Goal: Task Accomplishment & Management: Use online tool/utility

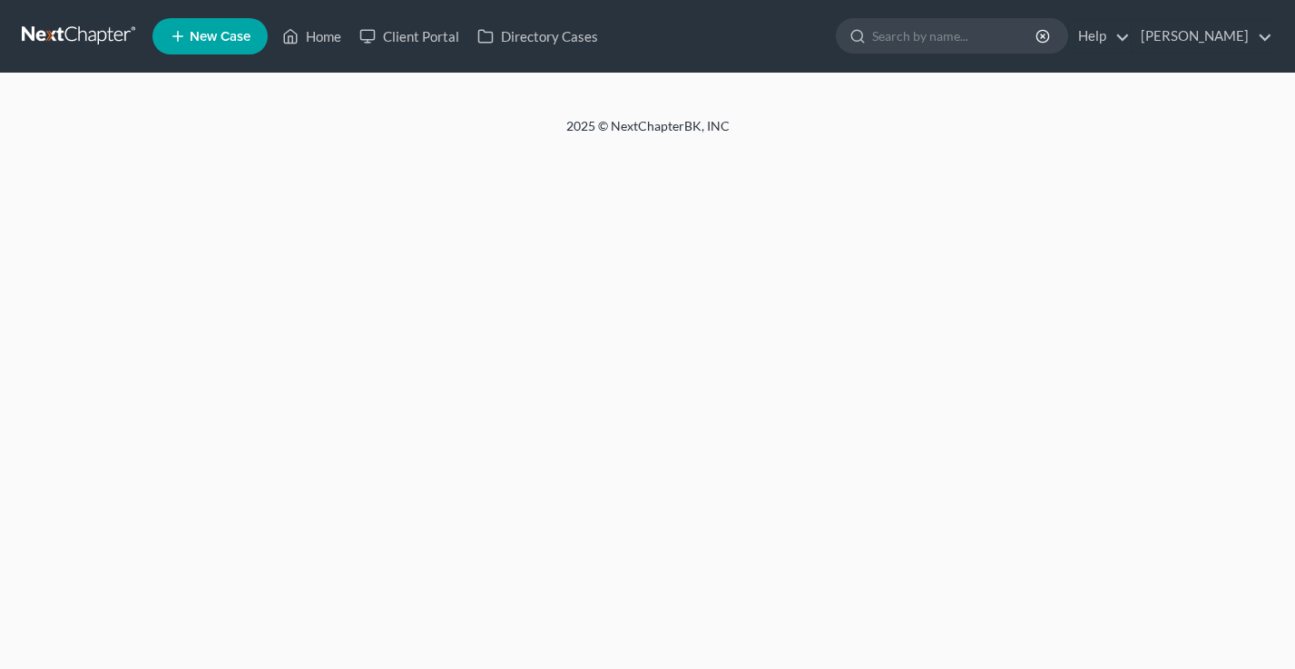
select select "18"
select select "0"
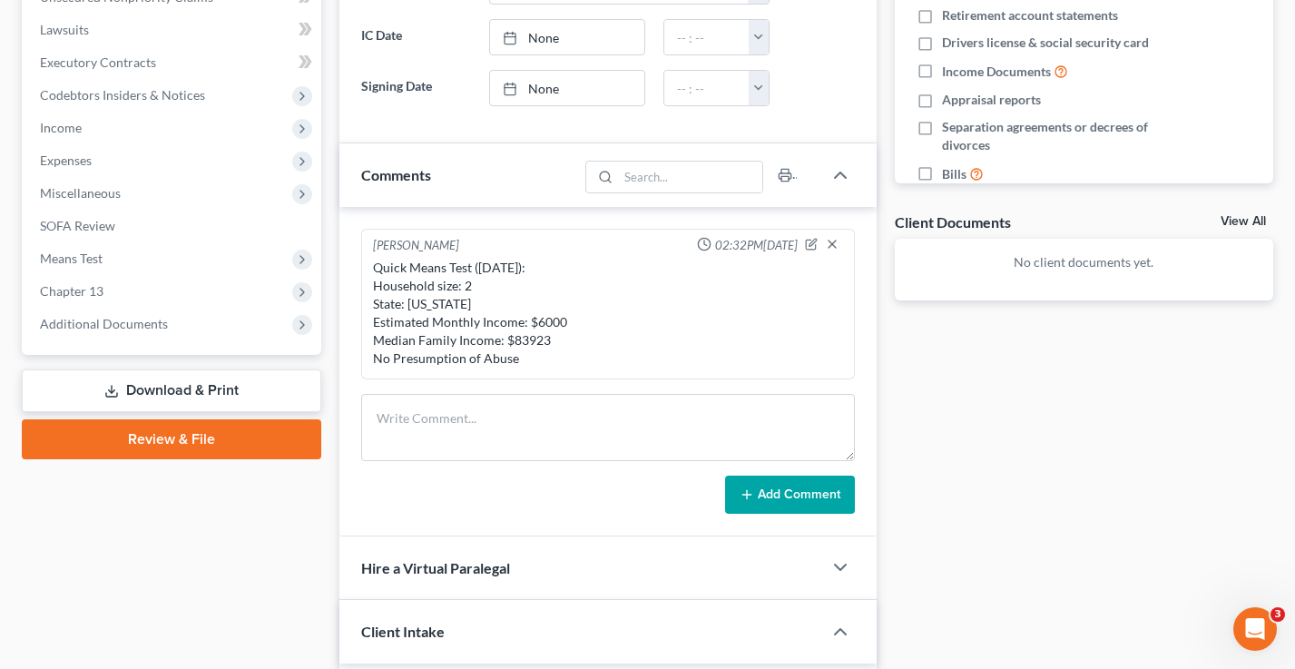
scroll to position [459, 0]
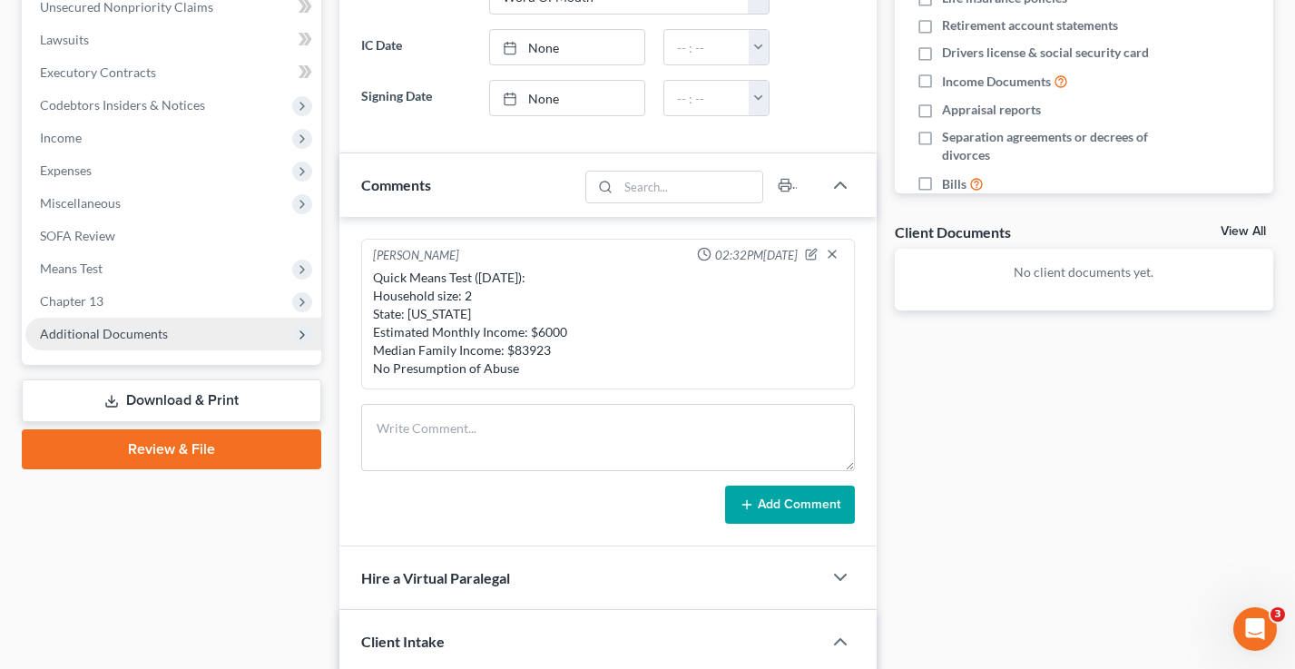
click at [127, 326] on span "Additional Documents" at bounding box center [104, 333] width 128 height 15
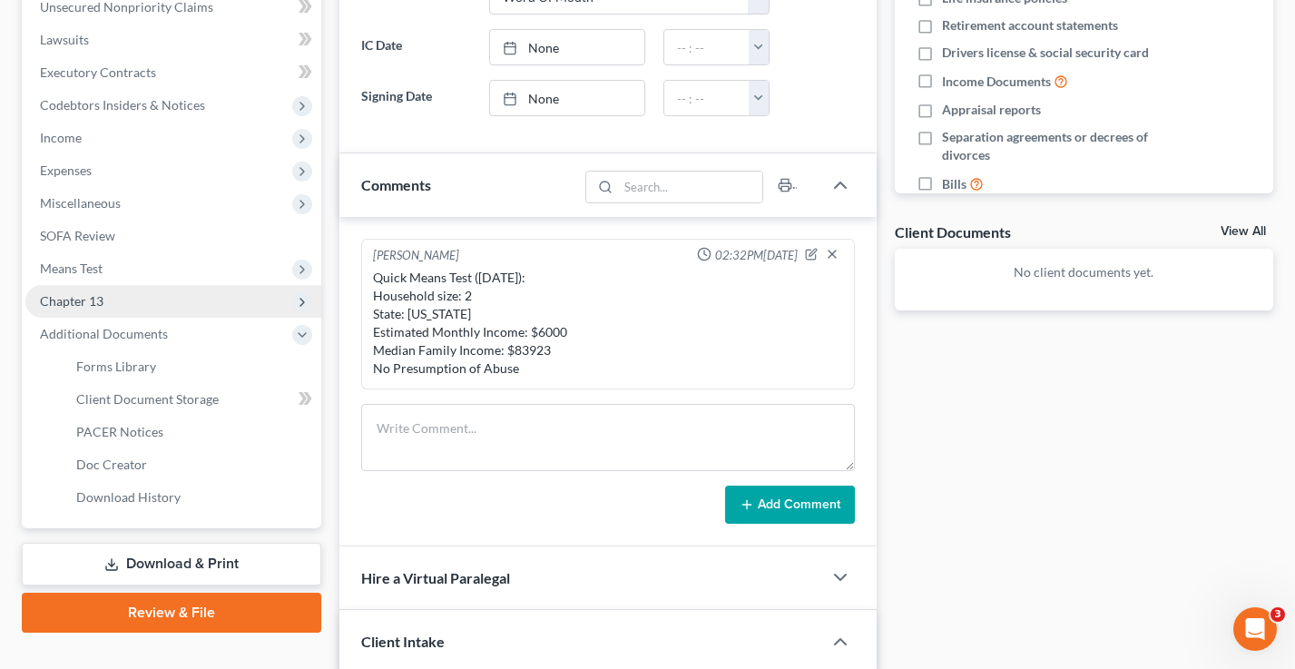
click at [113, 306] on span "Chapter 13" at bounding box center [173, 301] width 296 height 33
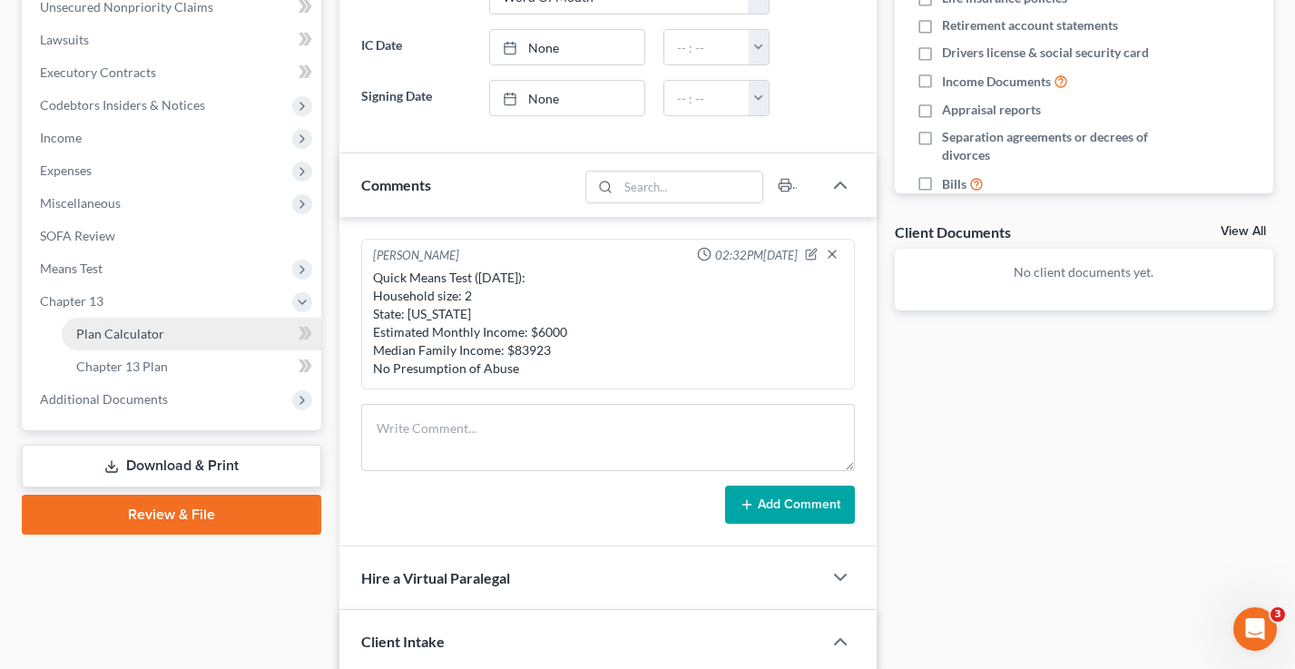
click at [125, 326] on span "Plan Calculator" at bounding box center [120, 333] width 88 height 15
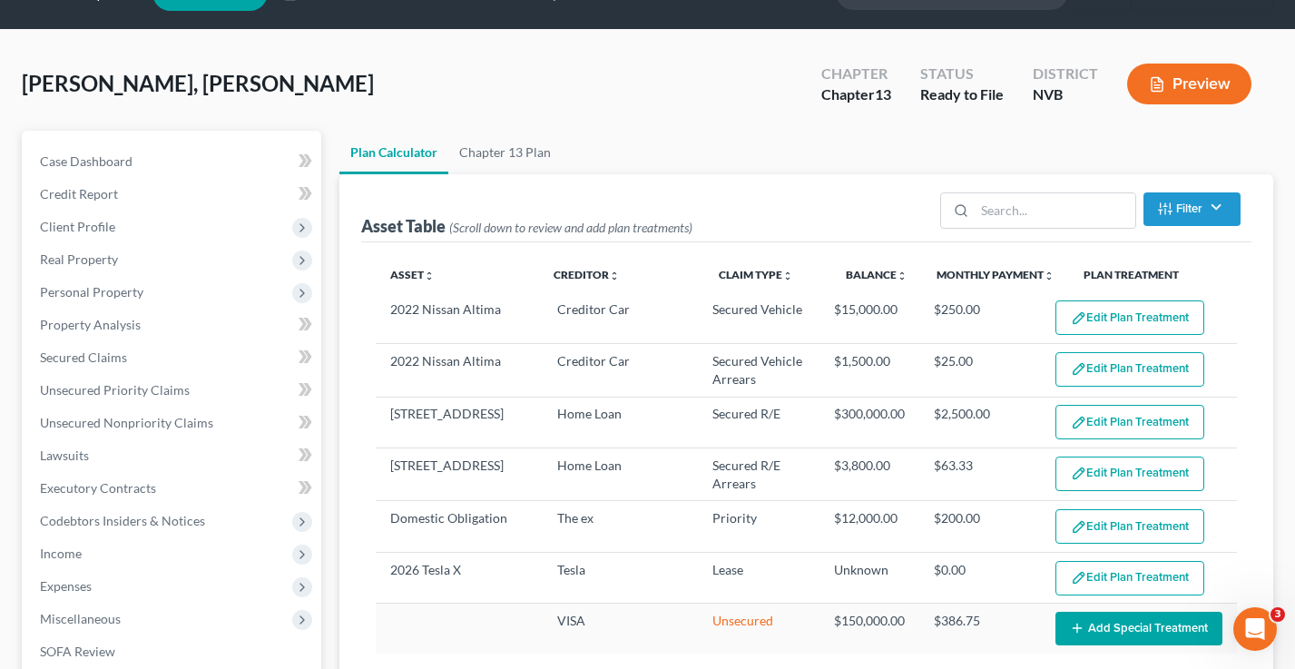
scroll to position [117, 0]
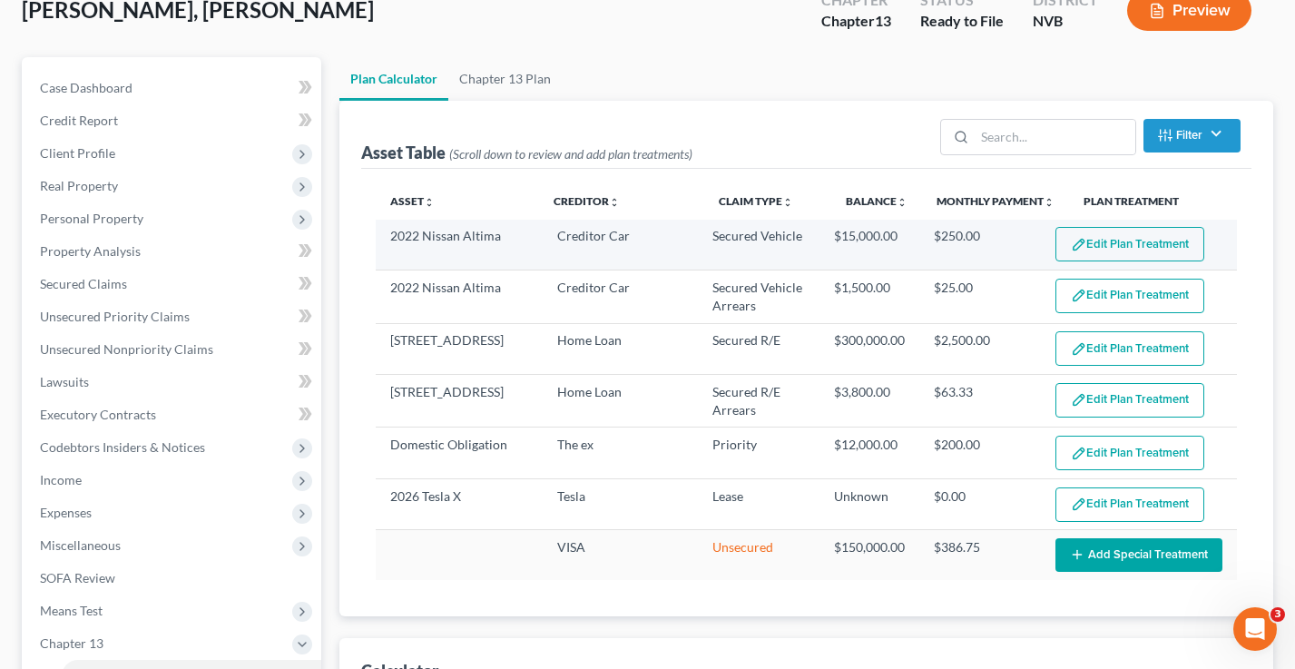
select select "59"
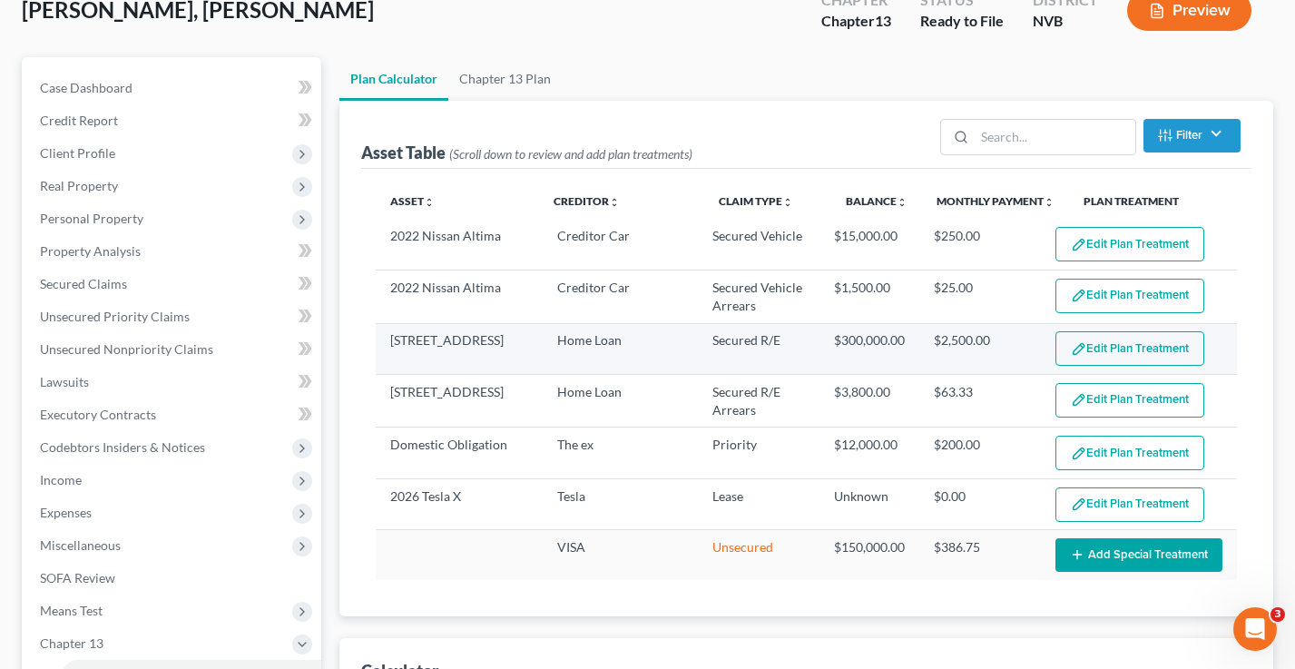
click at [1125, 335] on button "Edit Plan Treatment" at bounding box center [1129, 348] width 149 height 34
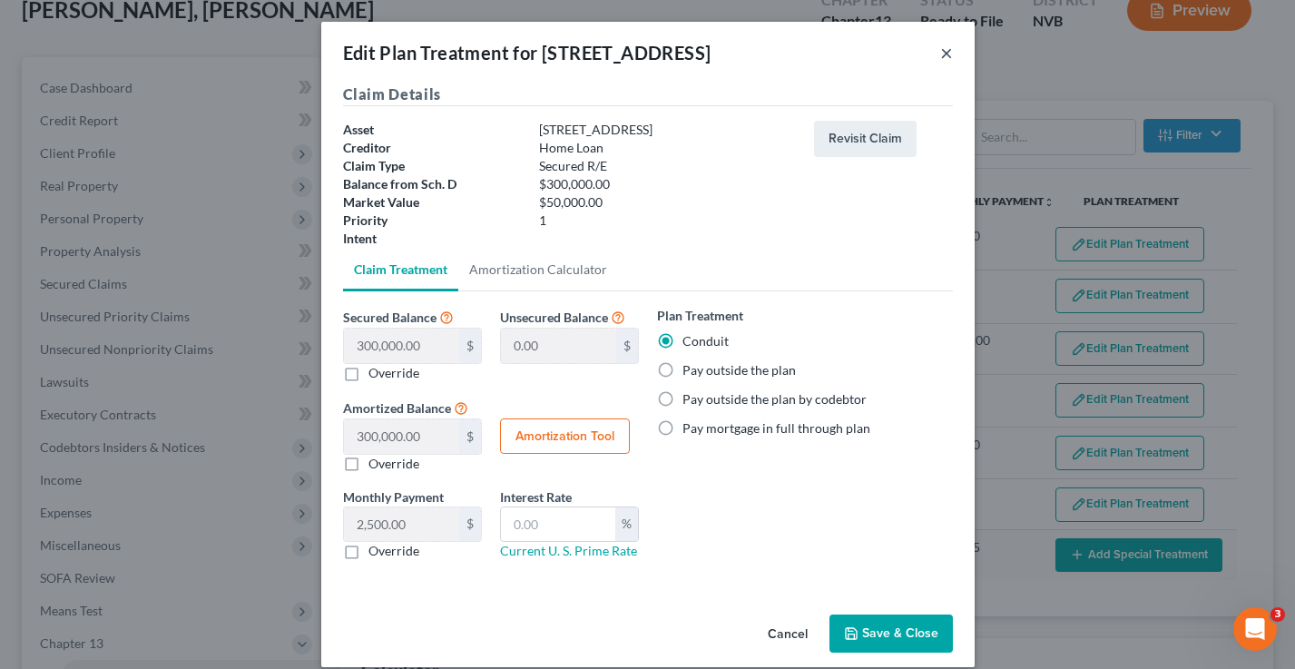
click at [949, 50] on button "×" at bounding box center [946, 53] width 13 height 22
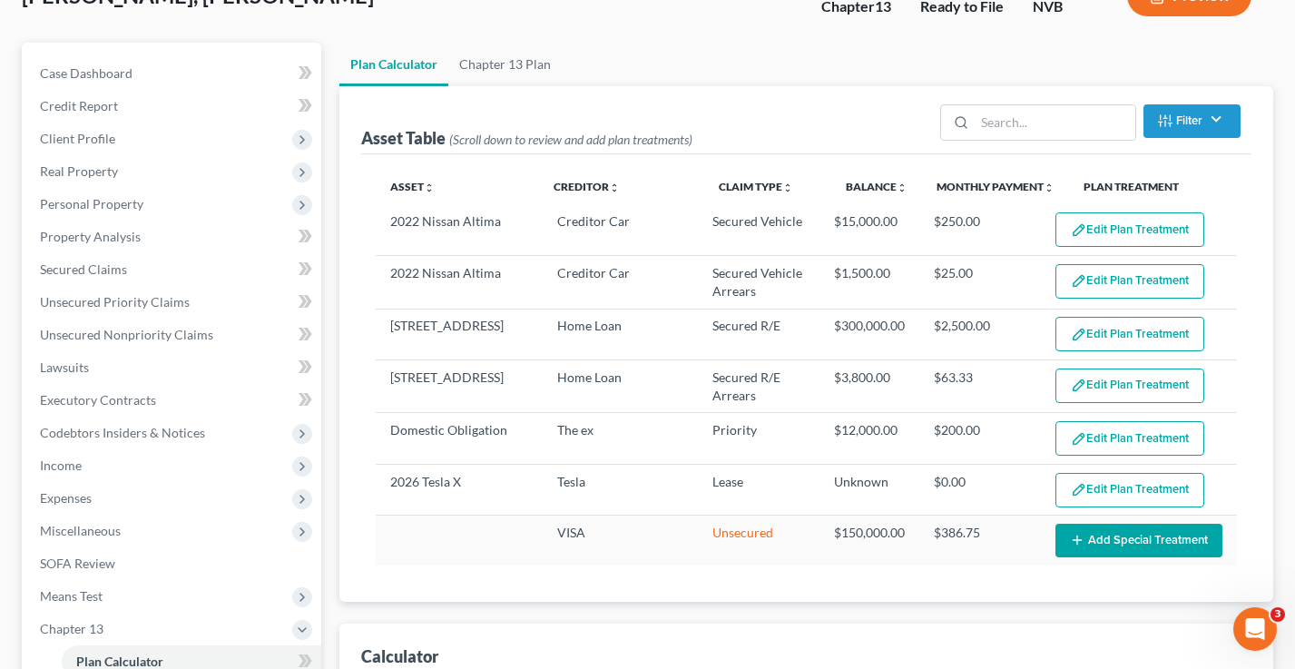
scroll to position [0, 0]
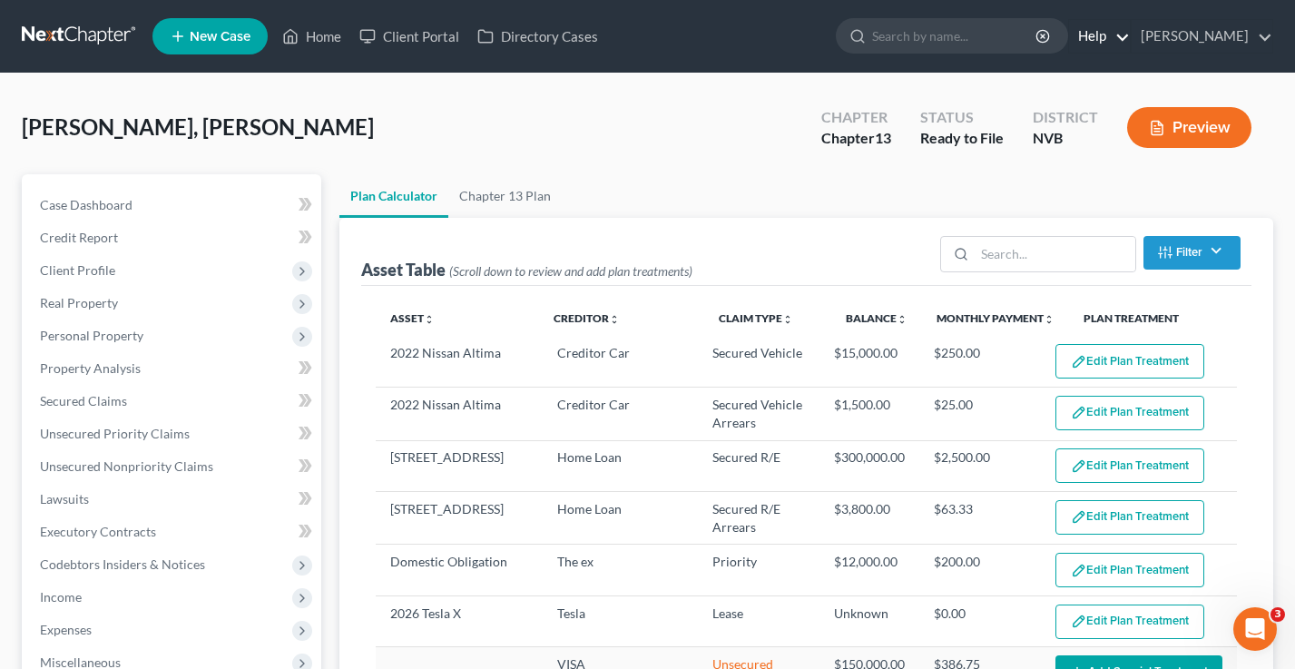
click at [1130, 32] on link "Help" at bounding box center [1099, 36] width 61 height 33
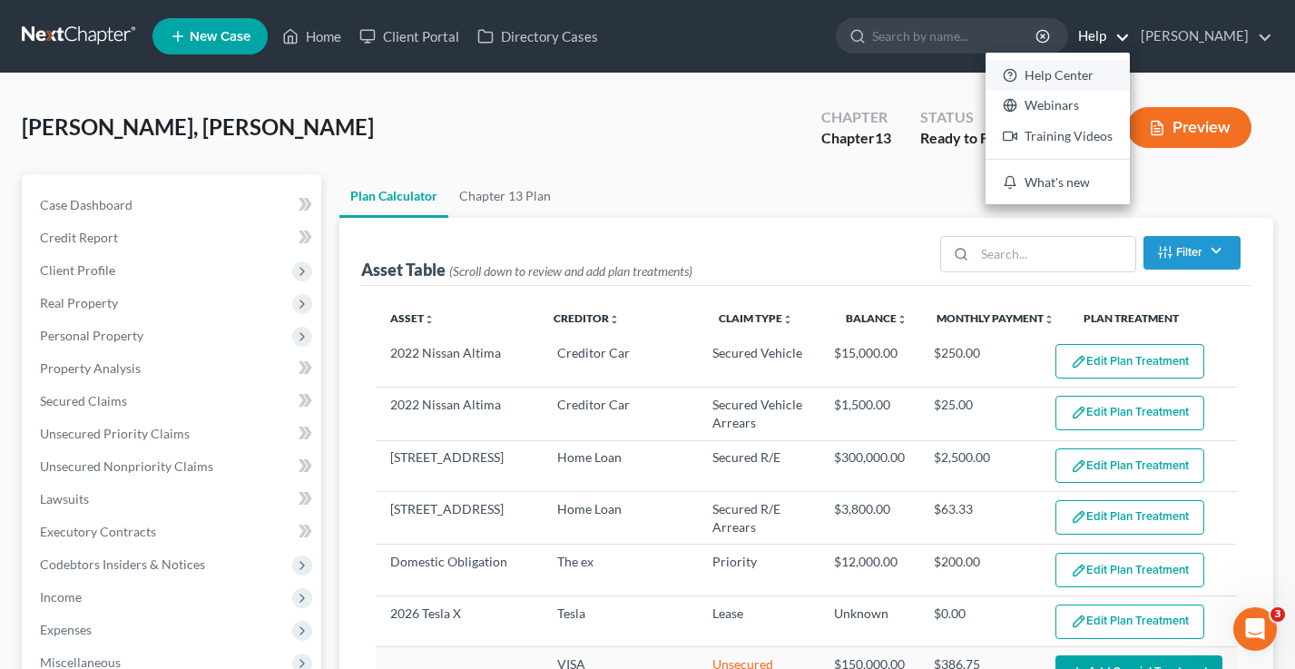
click at [1109, 75] on link "Help Center" at bounding box center [1058, 75] width 144 height 31
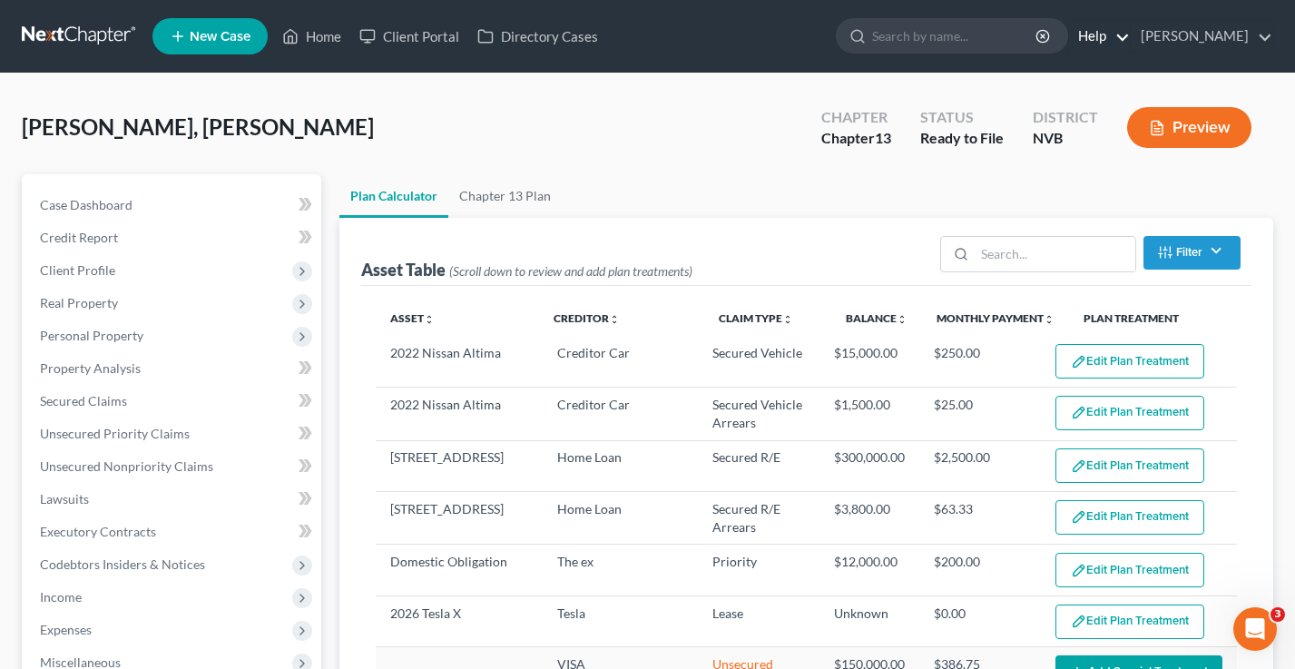
click at [1130, 39] on link "Help" at bounding box center [1099, 36] width 61 height 33
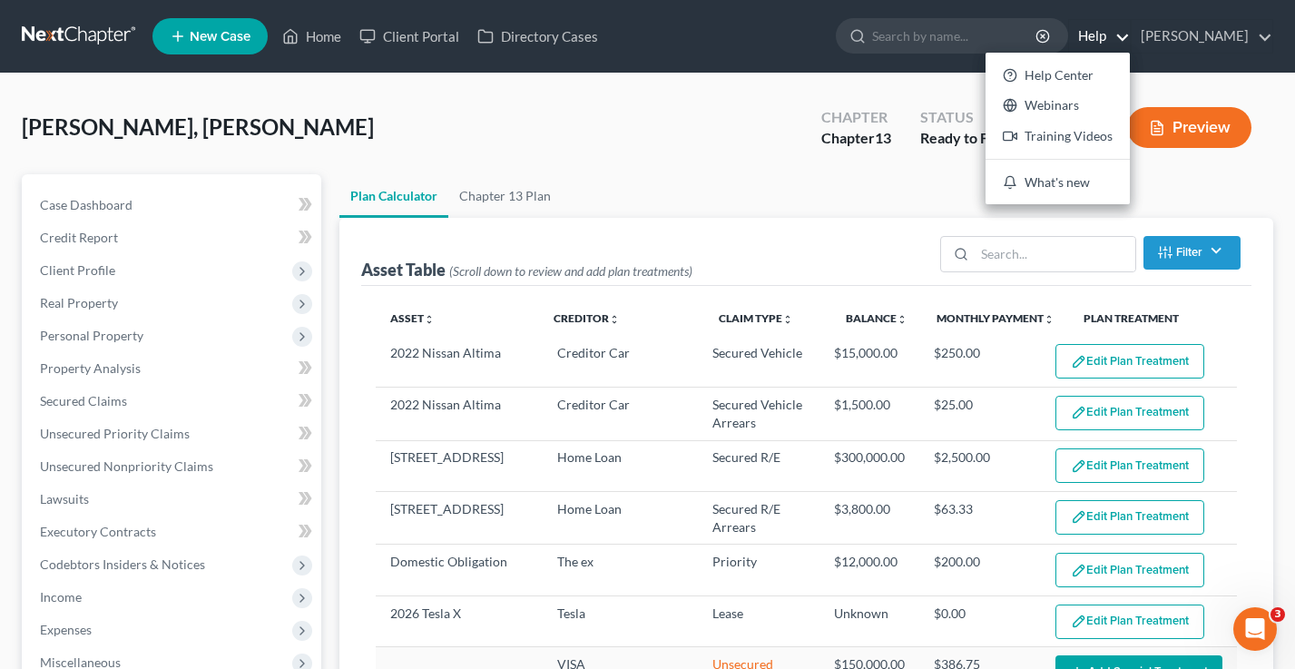
click at [1090, 58] on div "Help Center Webinars Training Videos What's new" at bounding box center [1058, 129] width 144 height 152
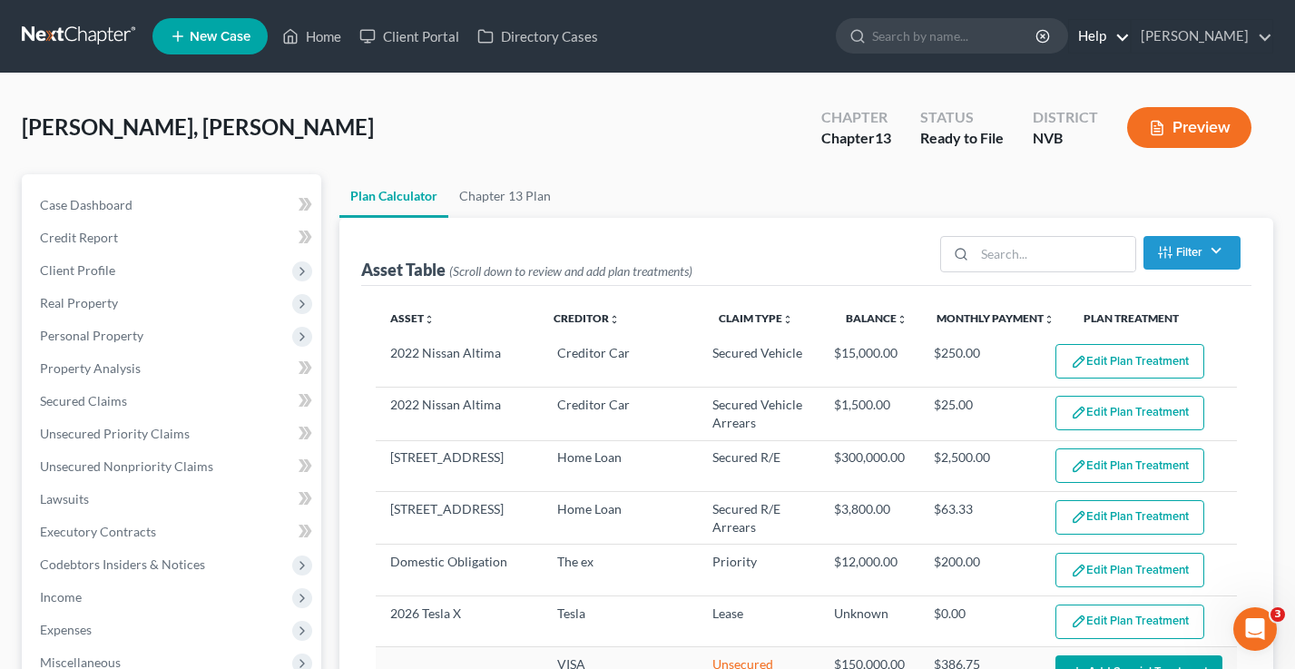
click at [1130, 39] on link "Help" at bounding box center [1099, 36] width 61 height 33
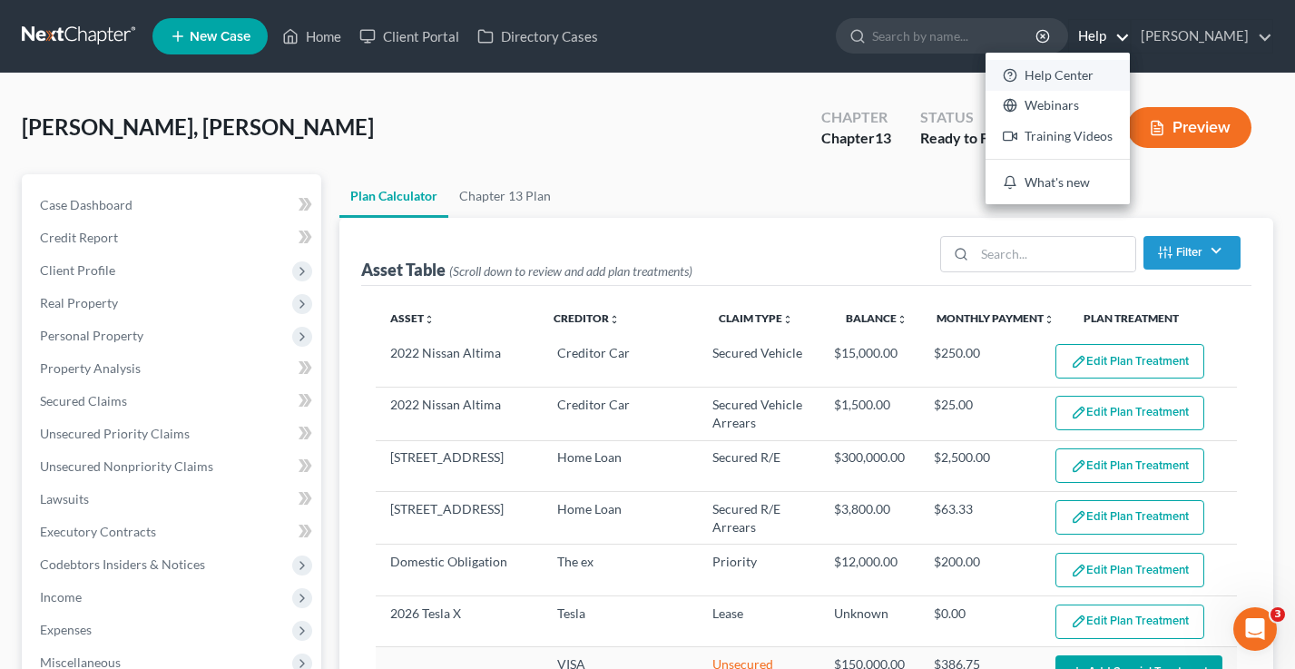
click at [1123, 78] on link "Help Center" at bounding box center [1058, 75] width 144 height 31
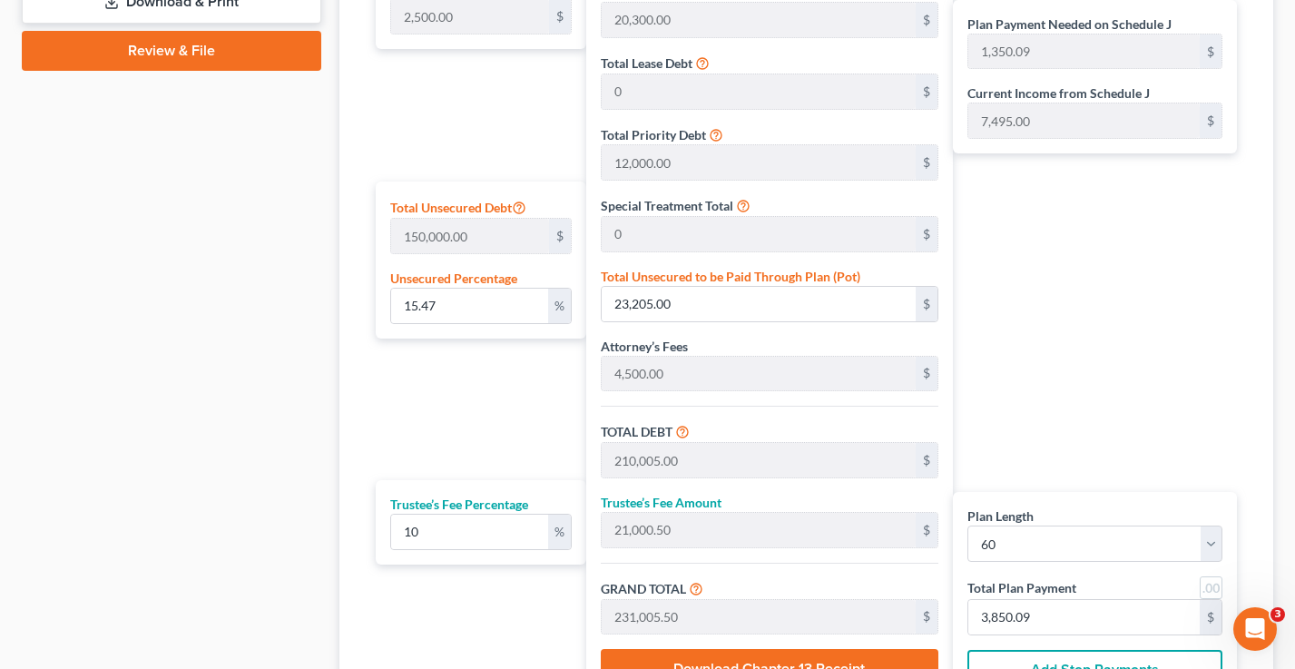
scroll to position [701, 0]
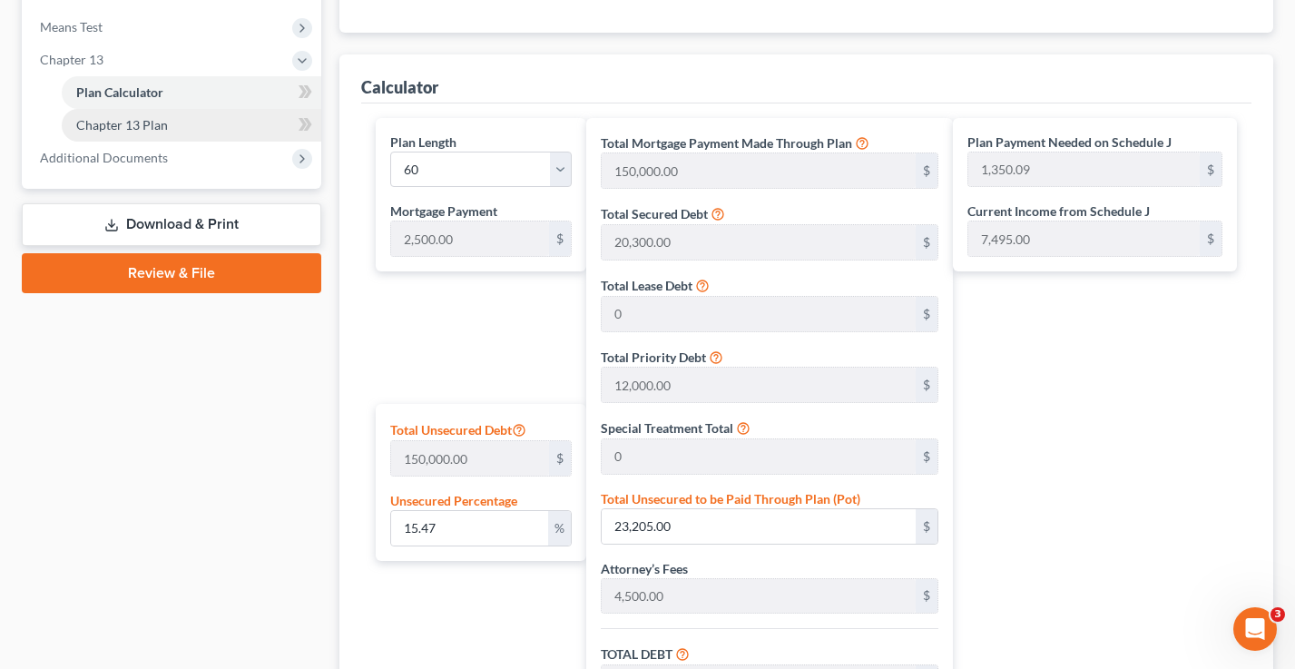
click at [143, 120] on span "Chapter 13 Plan" at bounding box center [122, 124] width 92 height 15
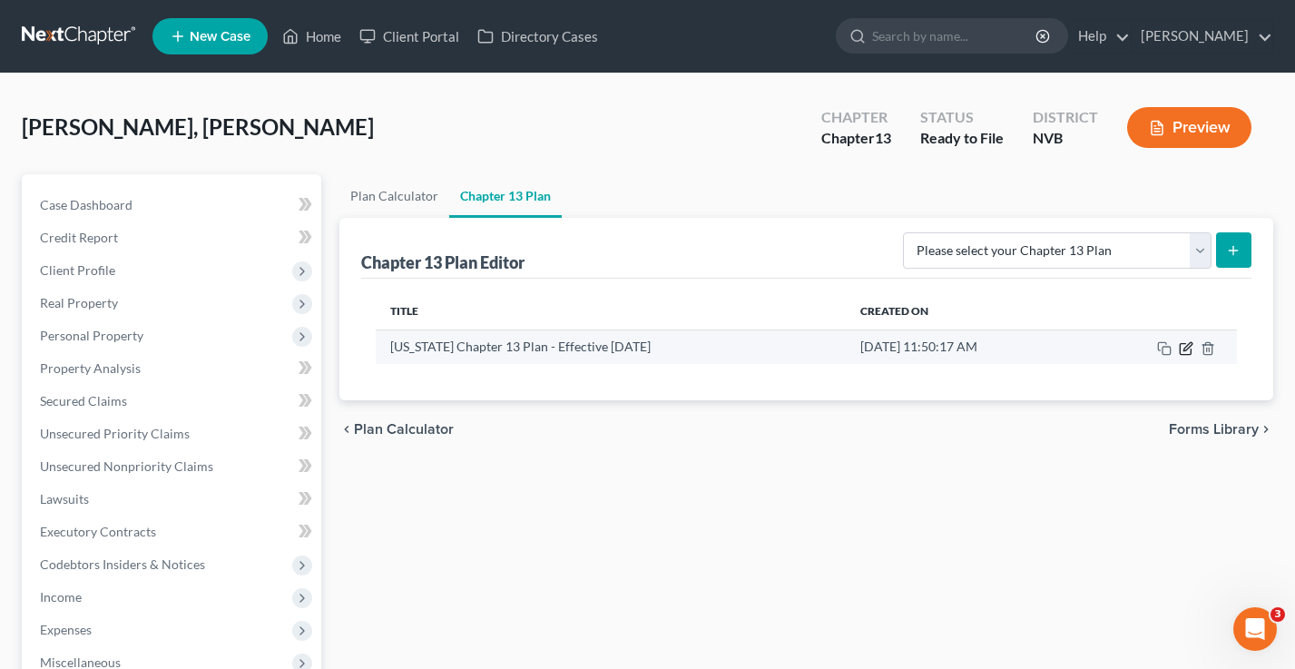
click at [1184, 345] on icon "button" at bounding box center [1186, 348] width 15 height 15
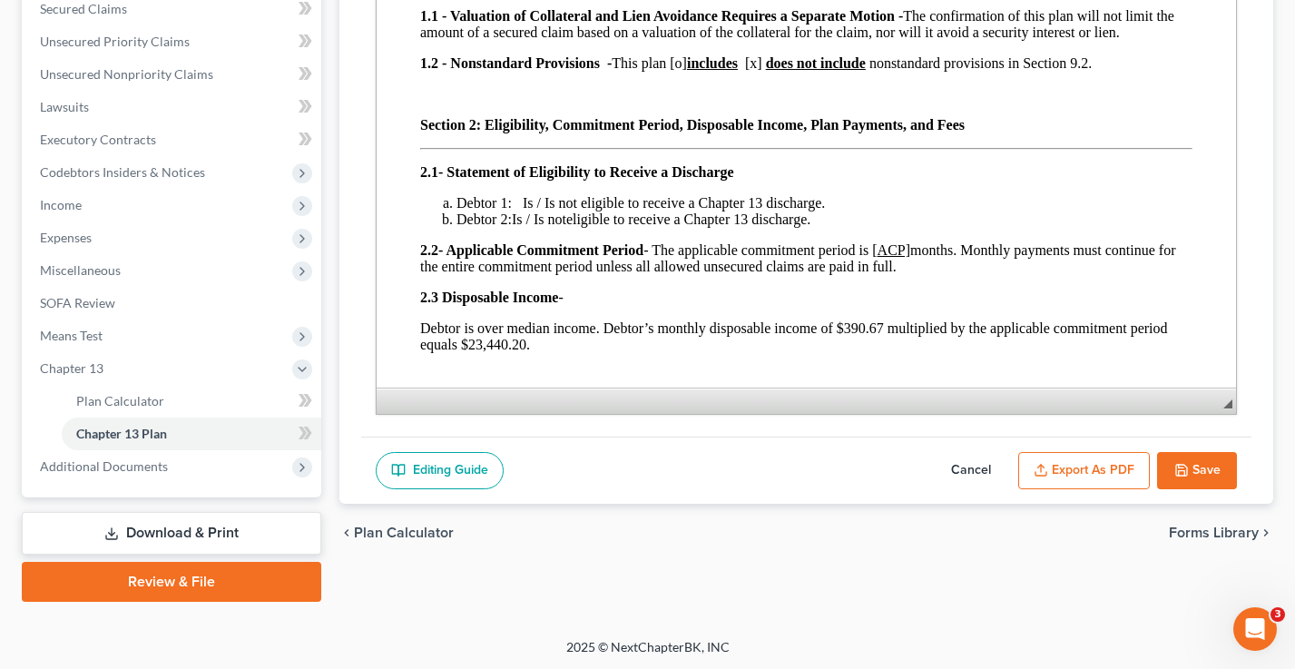
scroll to position [353, 0]
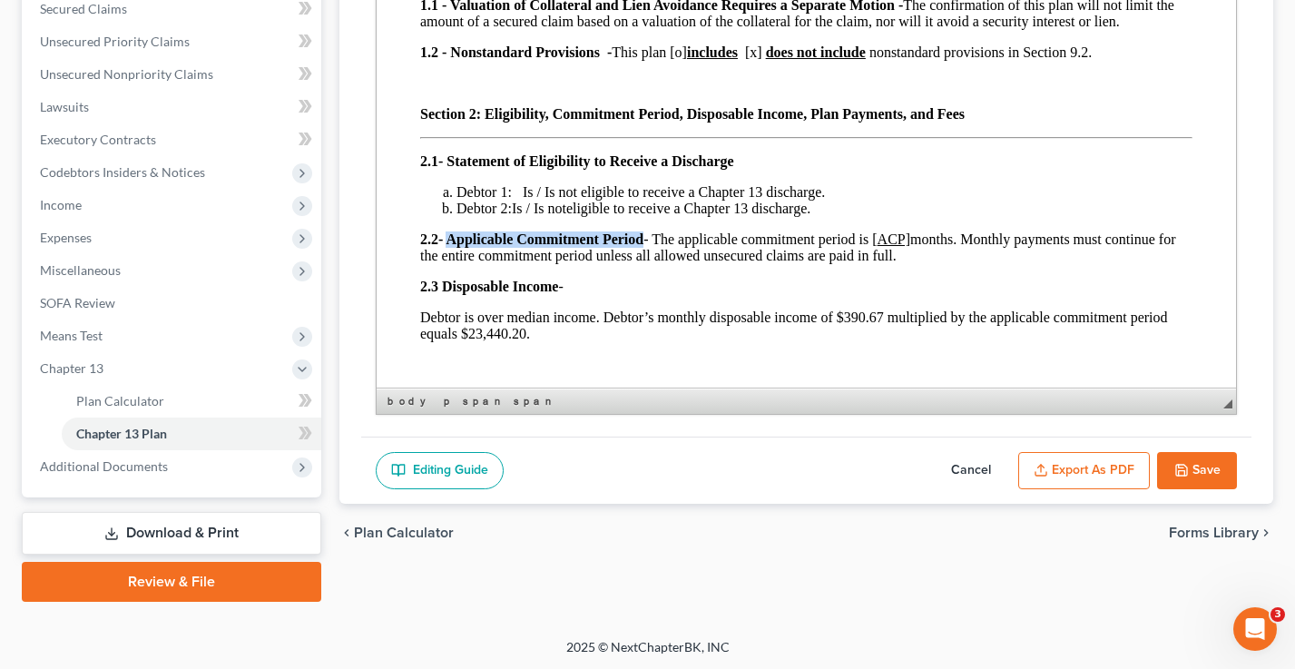
drag, startPoint x: 643, startPoint y: 243, endPoint x: 449, endPoint y: 243, distance: 193.3
click at [449, 243] on strong "- Applicable Commitment Period" at bounding box center [539, 238] width 205 height 15
copy strong "Applicable Commitment Period"
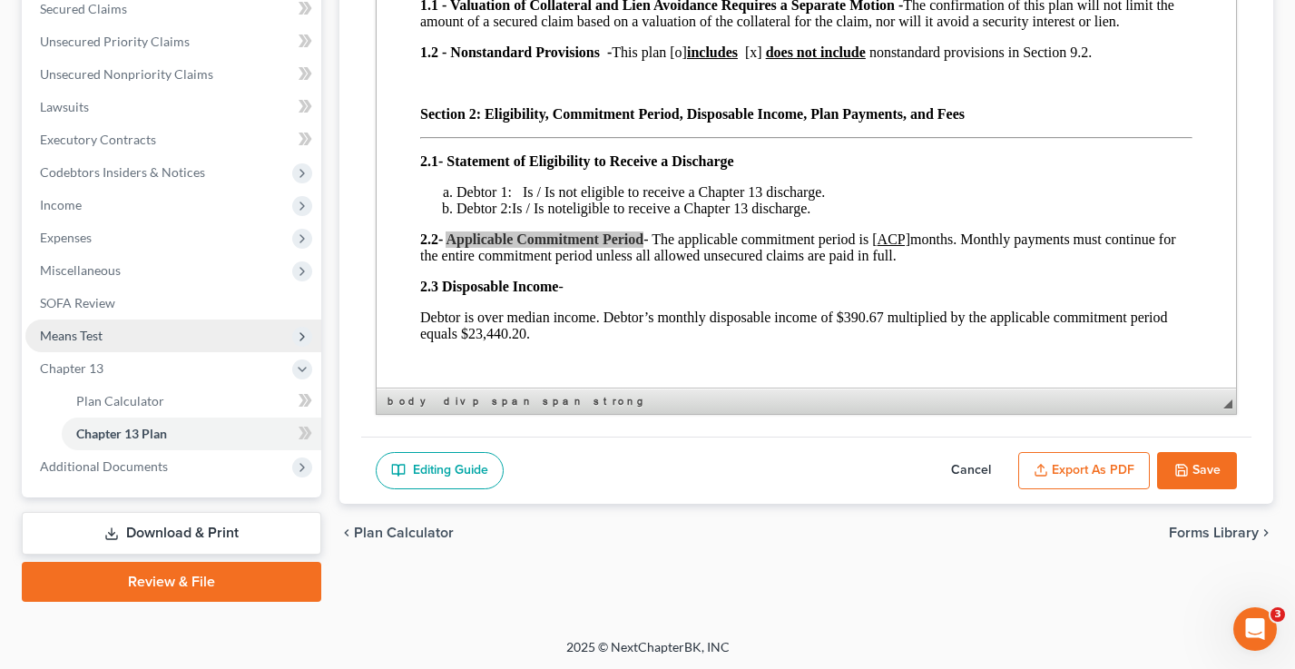
click at [103, 330] on span "Means Test" at bounding box center [173, 335] width 296 height 33
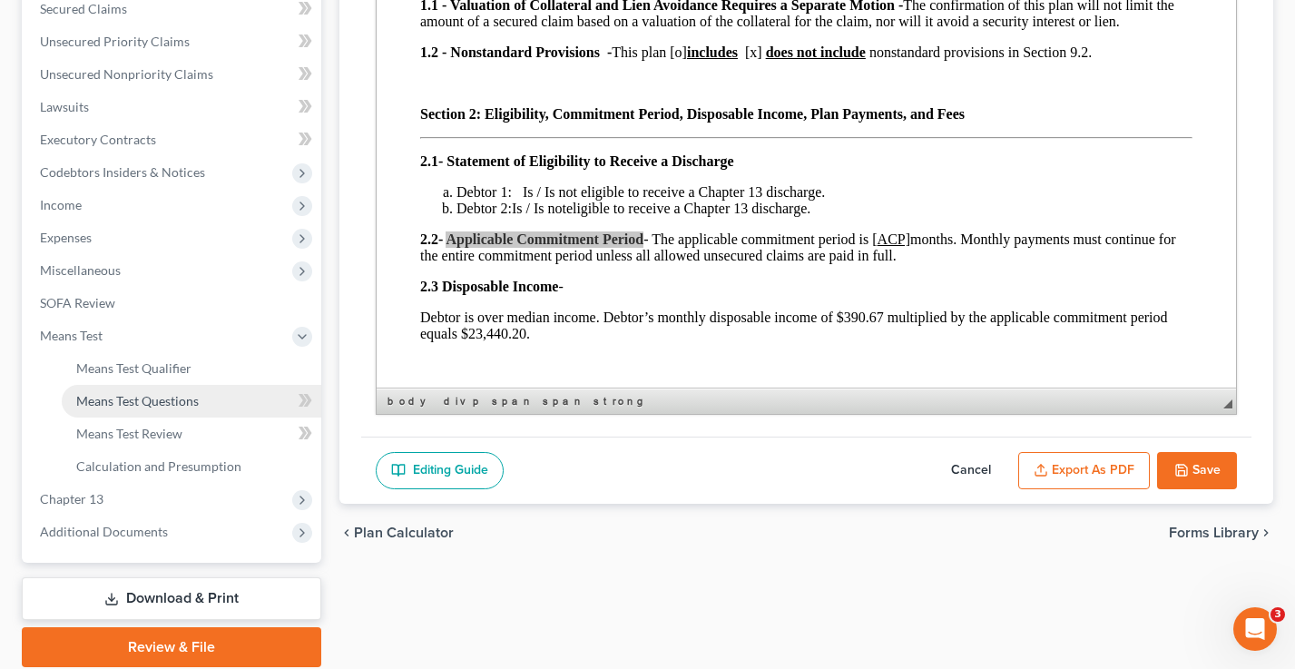
click at [131, 400] on span "Means Test Questions" at bounding box center [137, 400] width 123 height 15
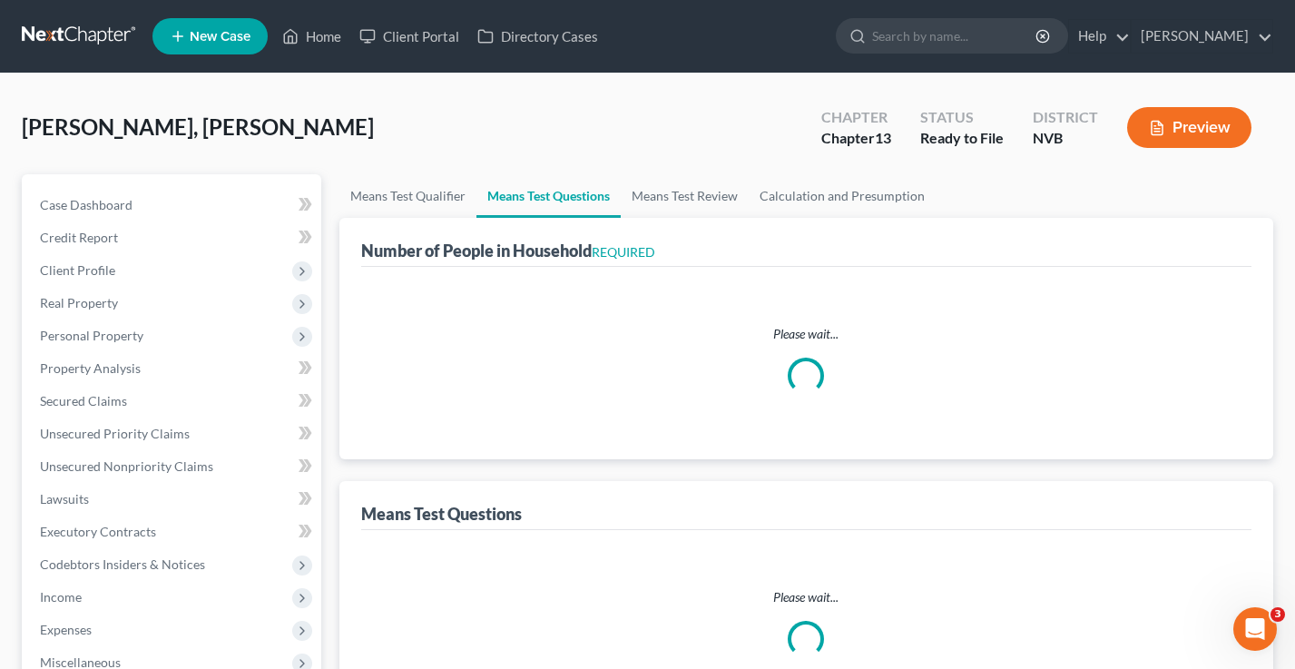
select select "1"
select select "60"
select select "0"
select select "60"
select select "2"
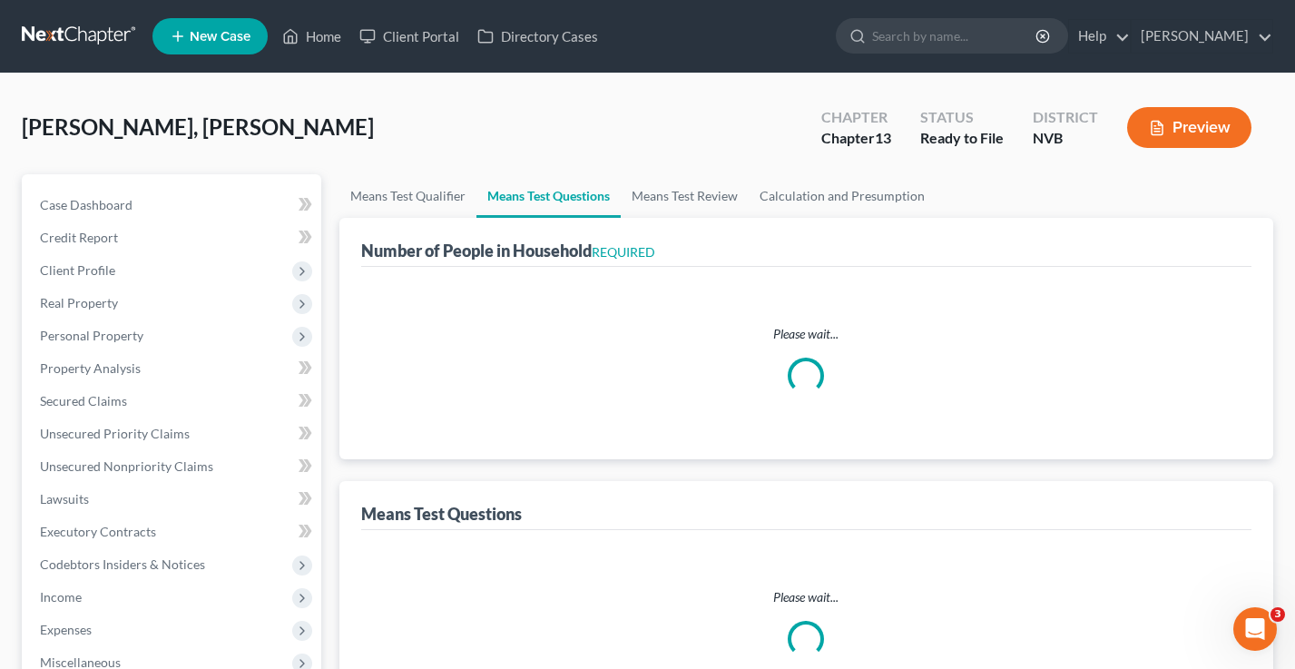
select select "2"
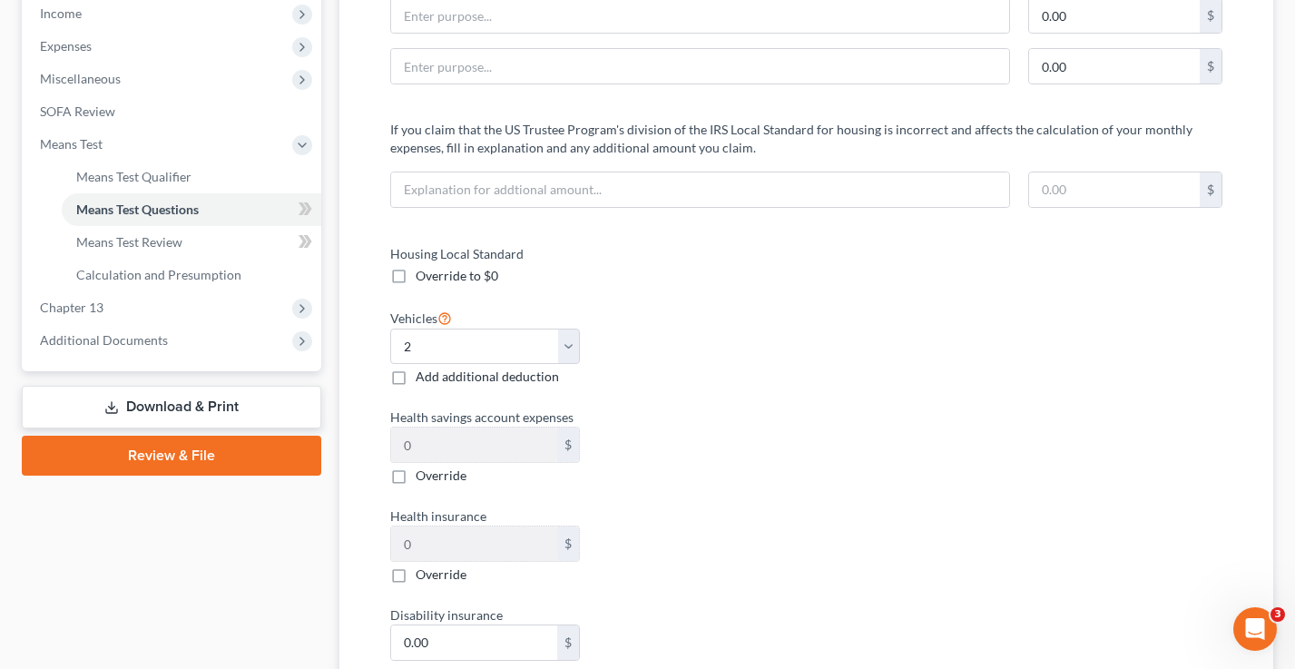
scroll to position [681, 0]
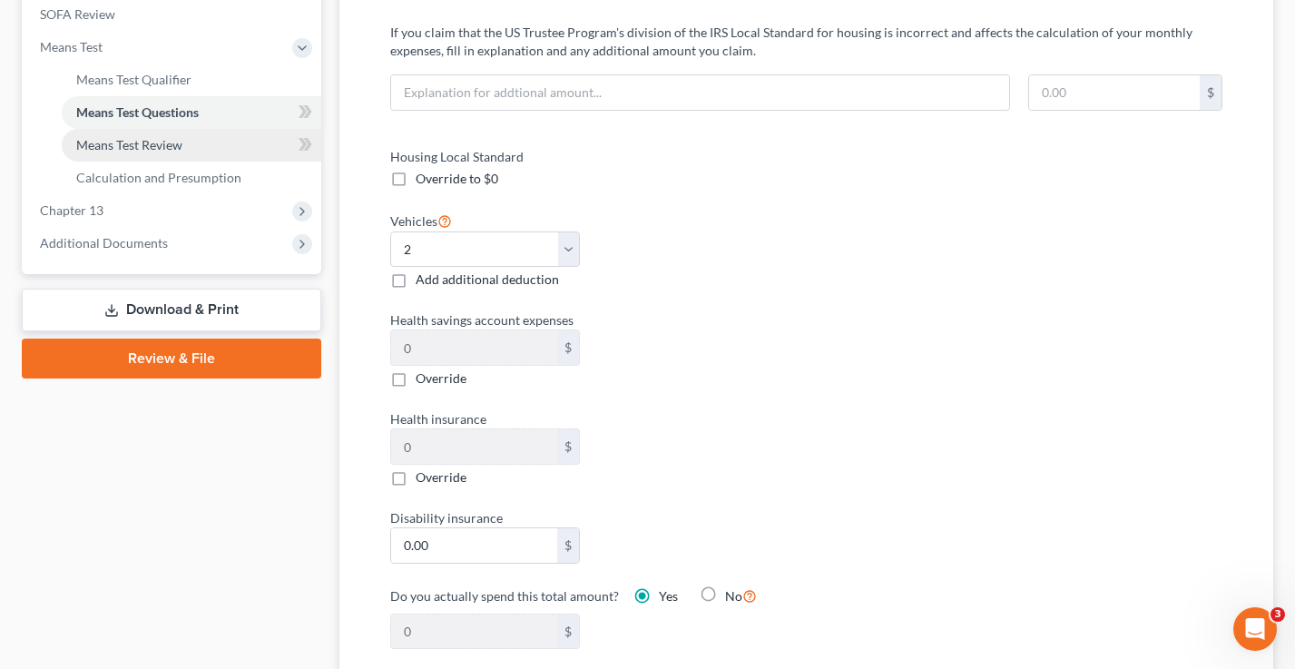
click at [177, 142] on span "Means Test Review" at bounding box center [129, 144] width 106 height 15
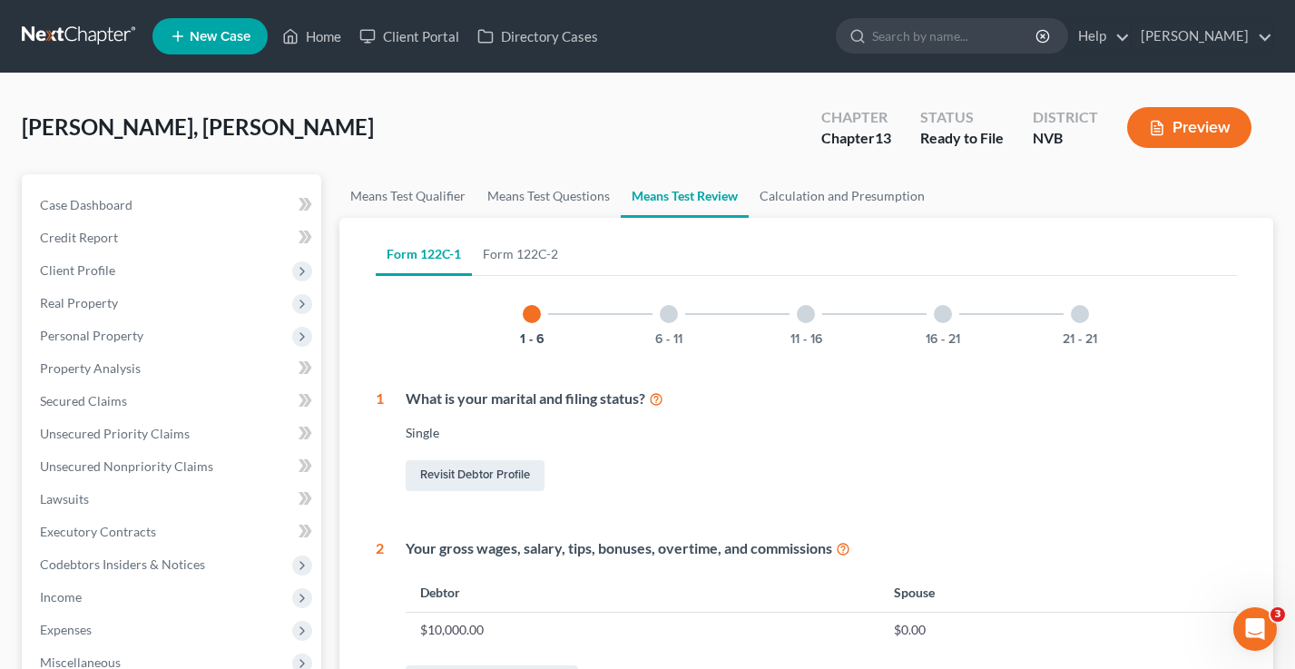
click at [933, 315] on div "16 - 21" at bounding box center [943, 314] width 62 height 62
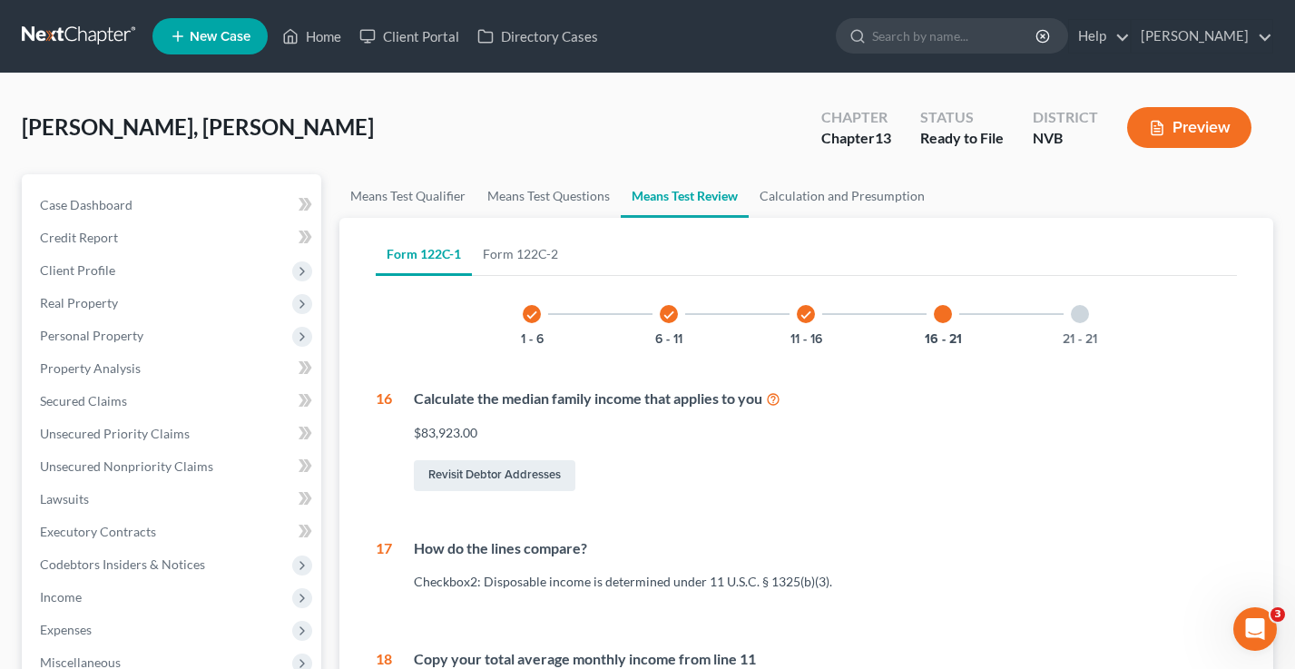
click at [1073, 318] on div at bounding box center [1080, 314] width 18 height 18
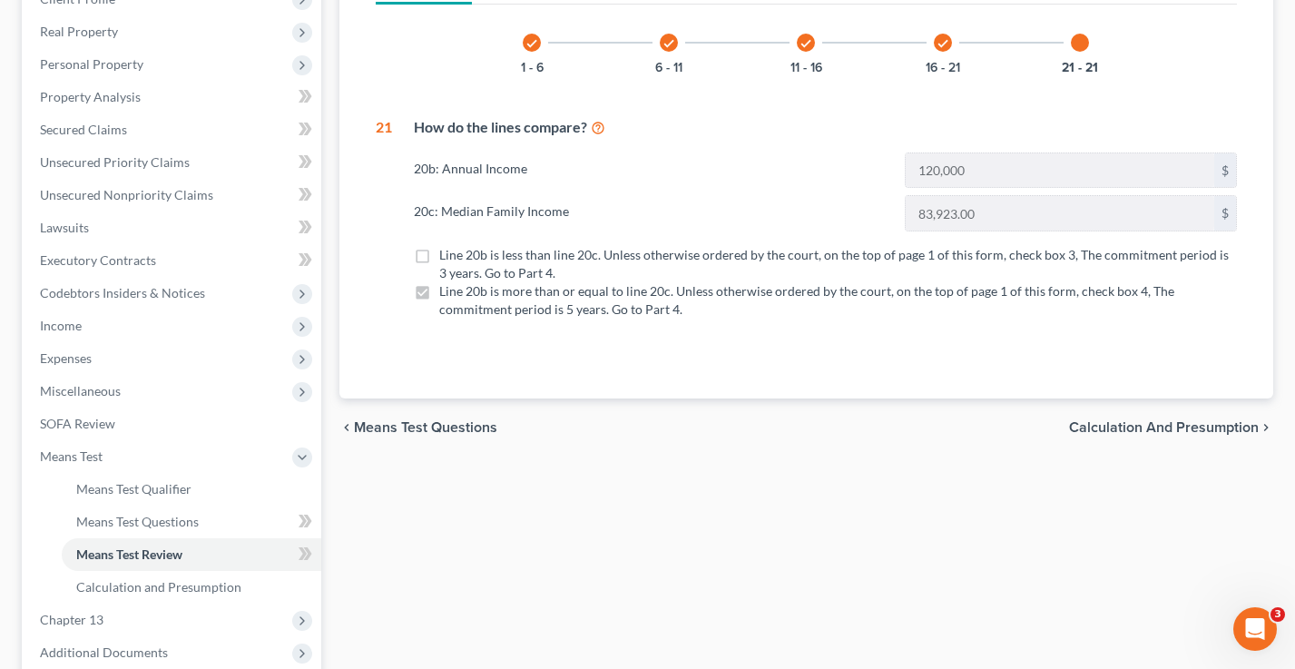
scroll to position [78, 0]
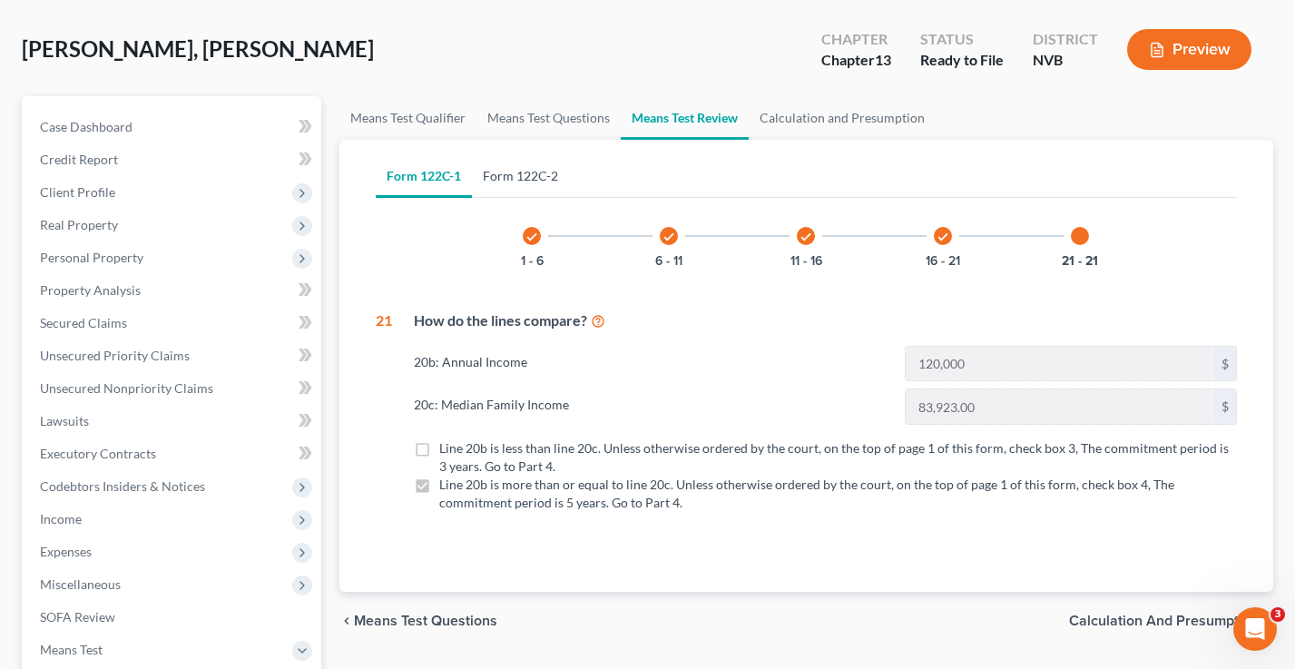
click at [522, 179] on link "Form 122C-2" at bounding box center [520, 176] width 97 height 44
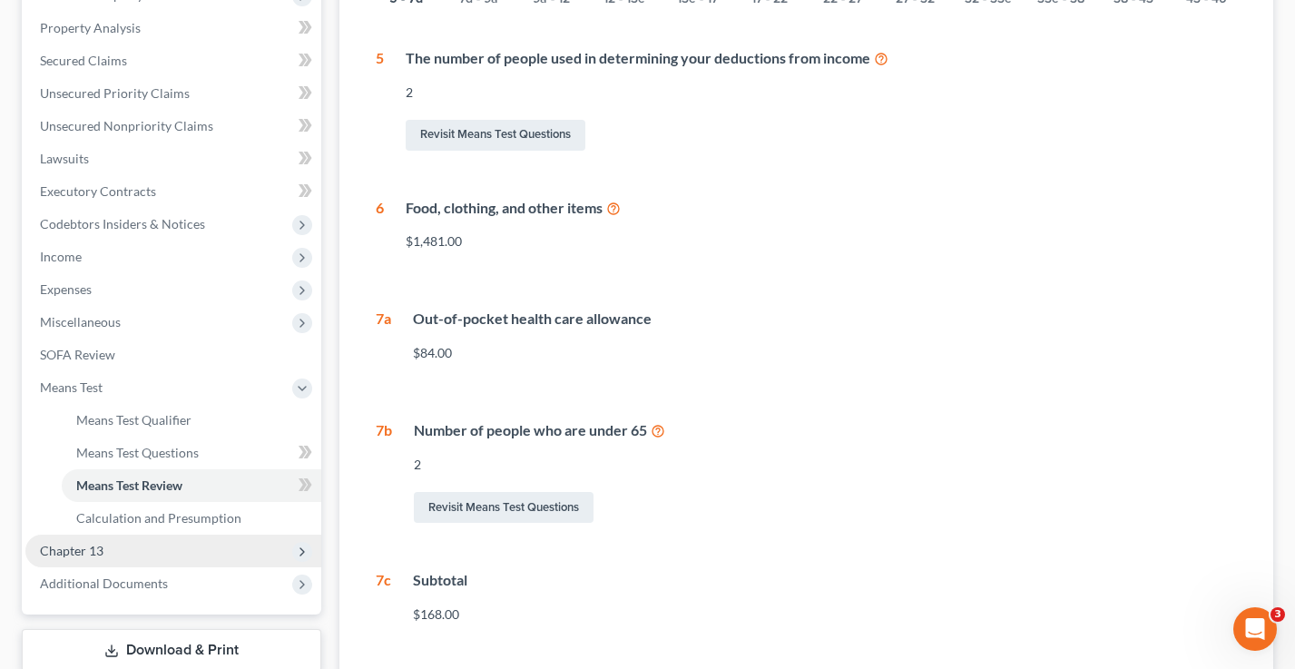
scroll to position [388, 0]
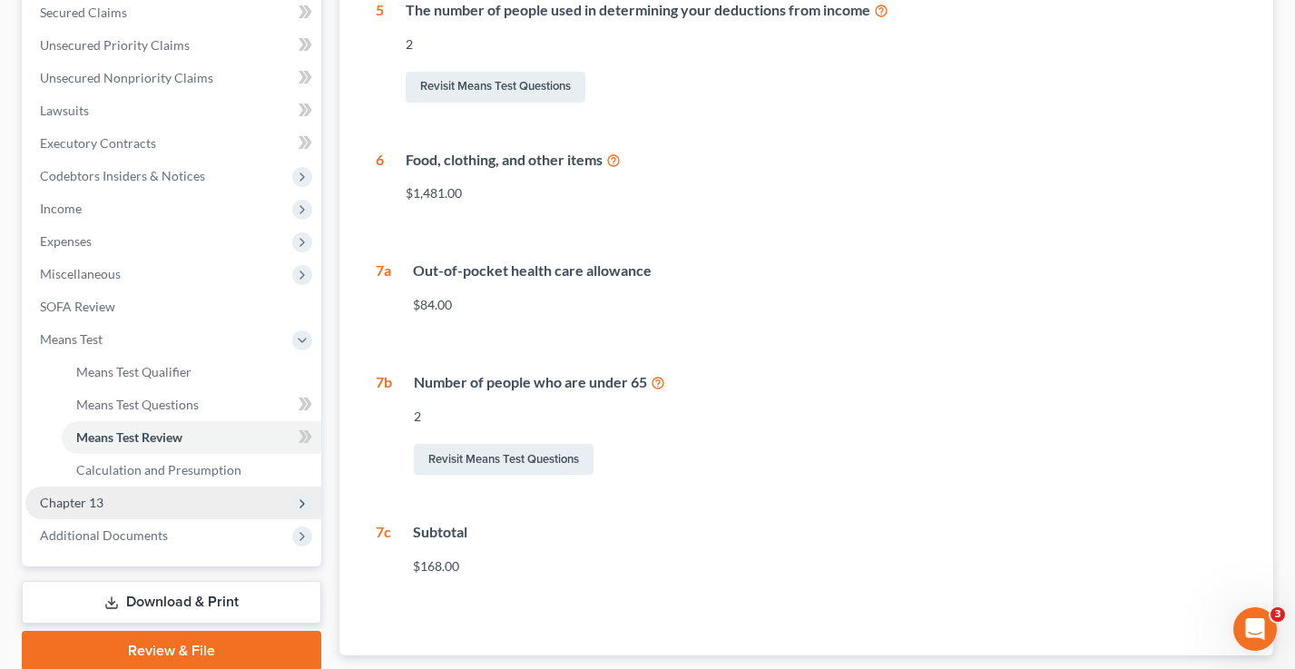
click at [128, 509] on span "Chapter 13" at bounding box center [173, 502] width 296 height 33
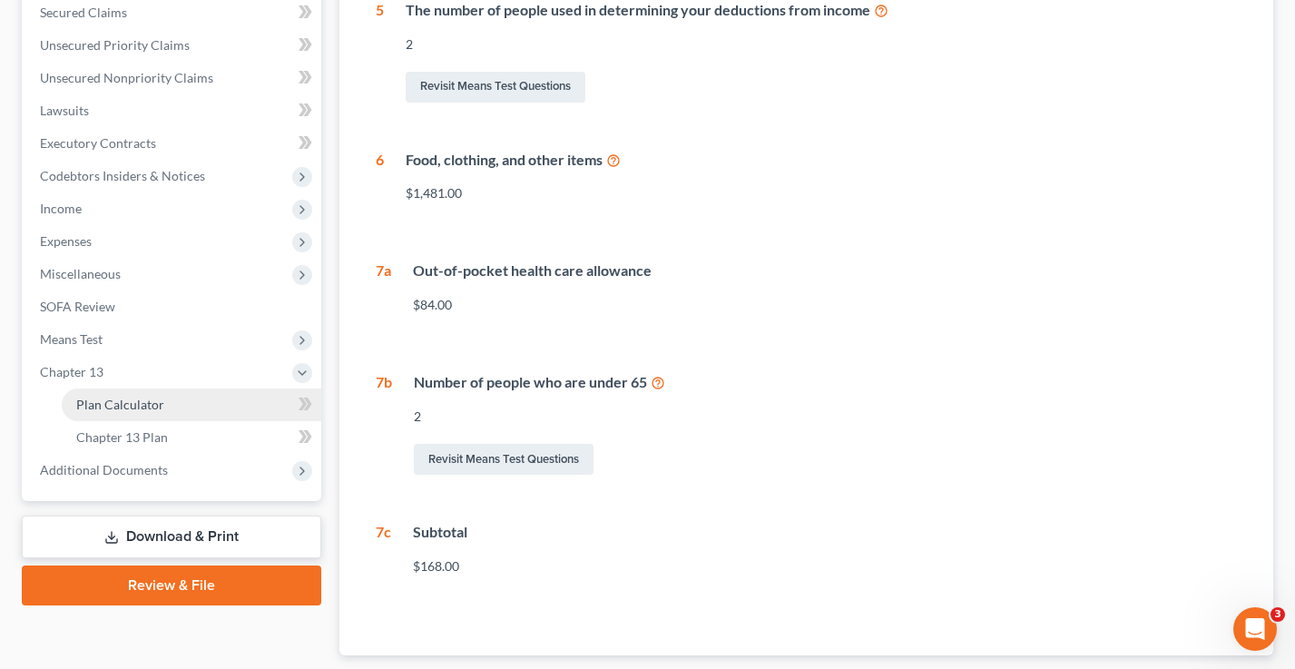
click at [136, 407] on span "Plan Calculator" at bounding box center [120, 404] width 88 height 15
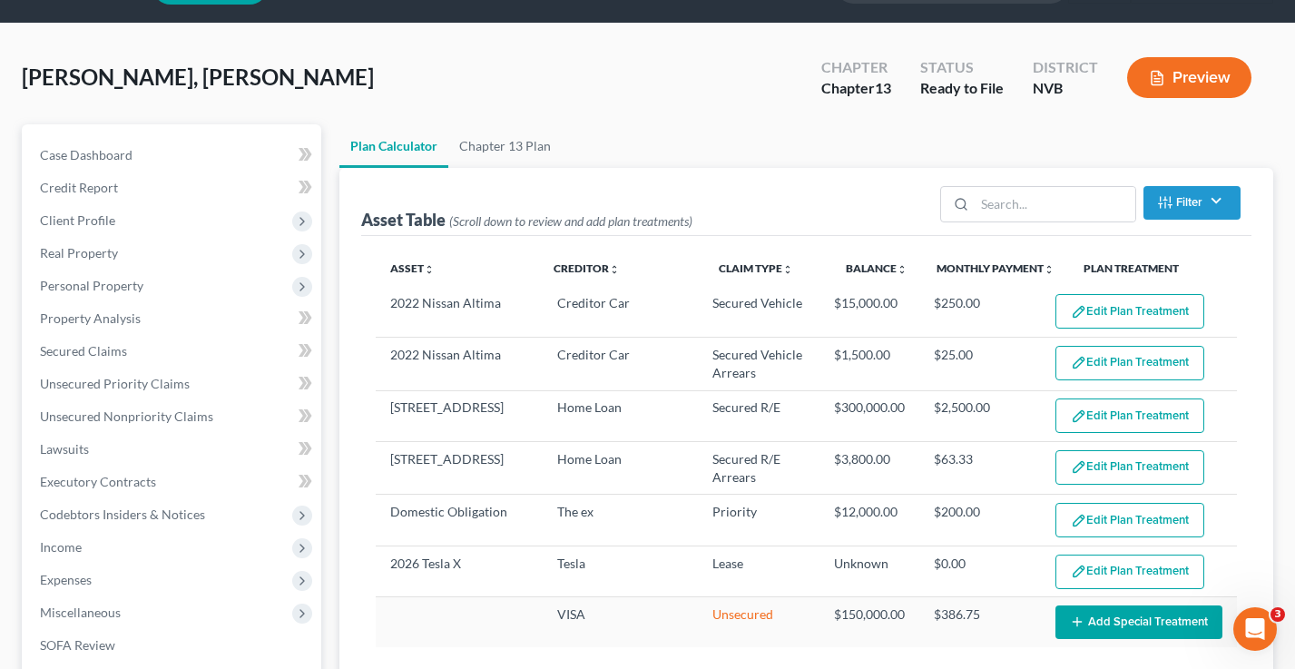
scroll to position [10, 0]
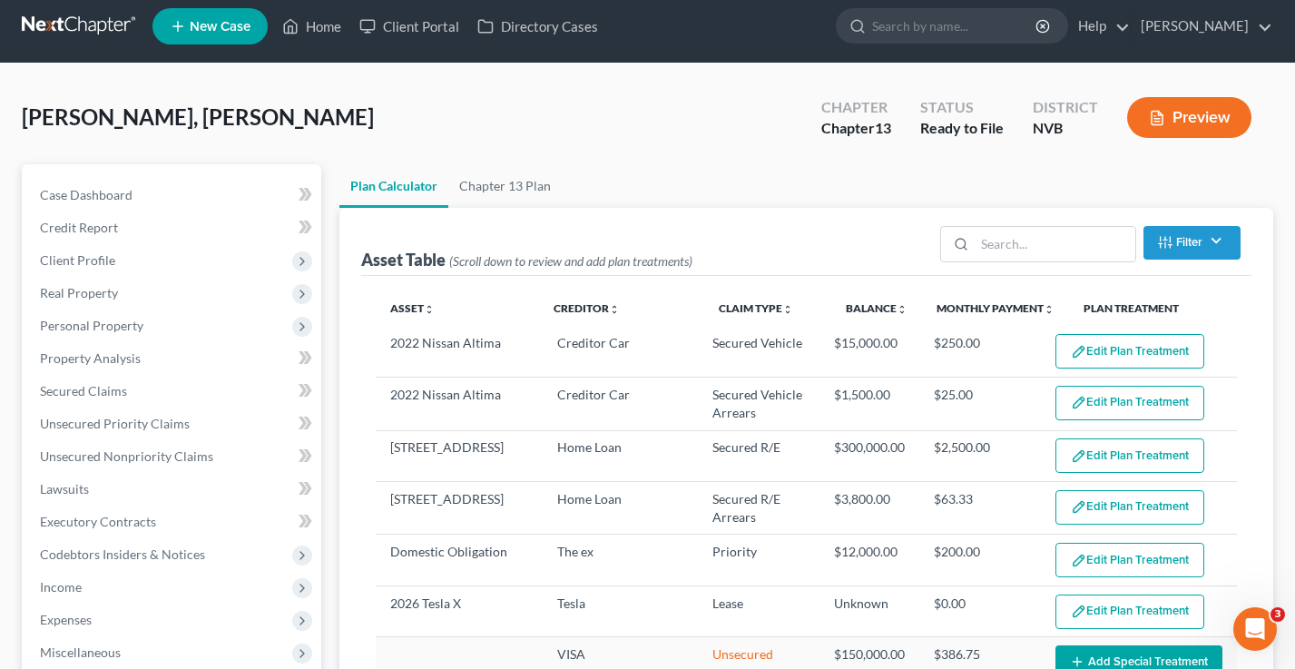
select select "59"
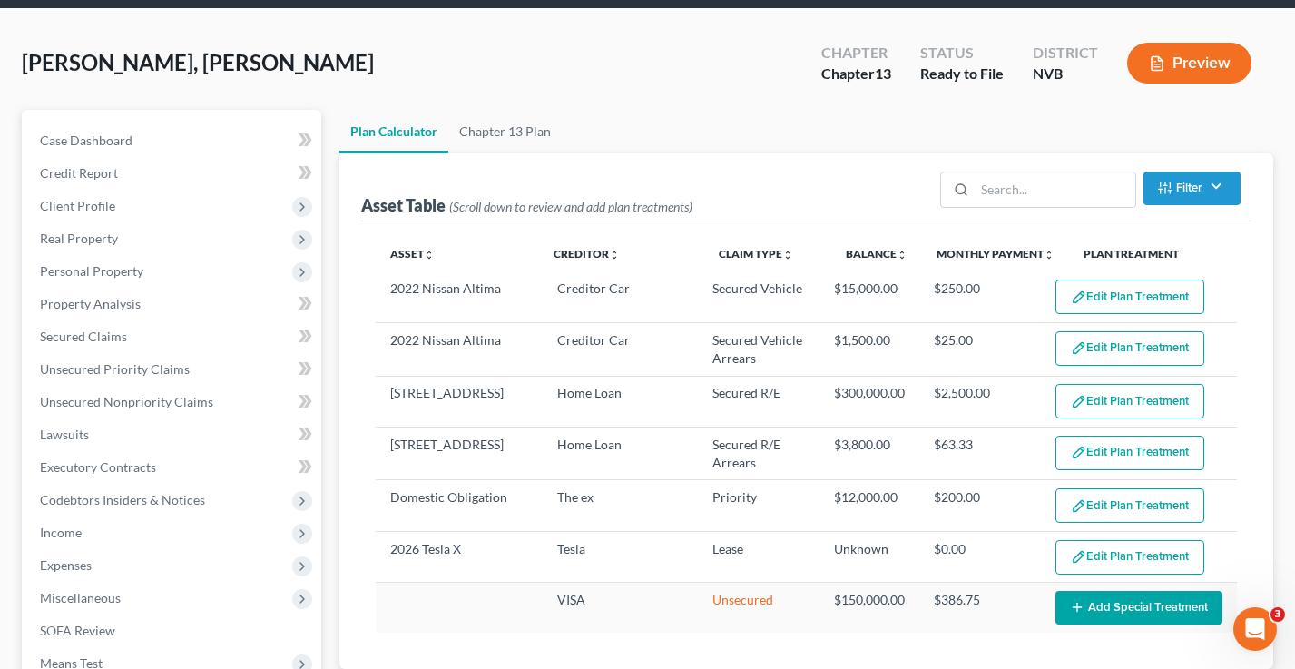
scroll to position [0, 0]
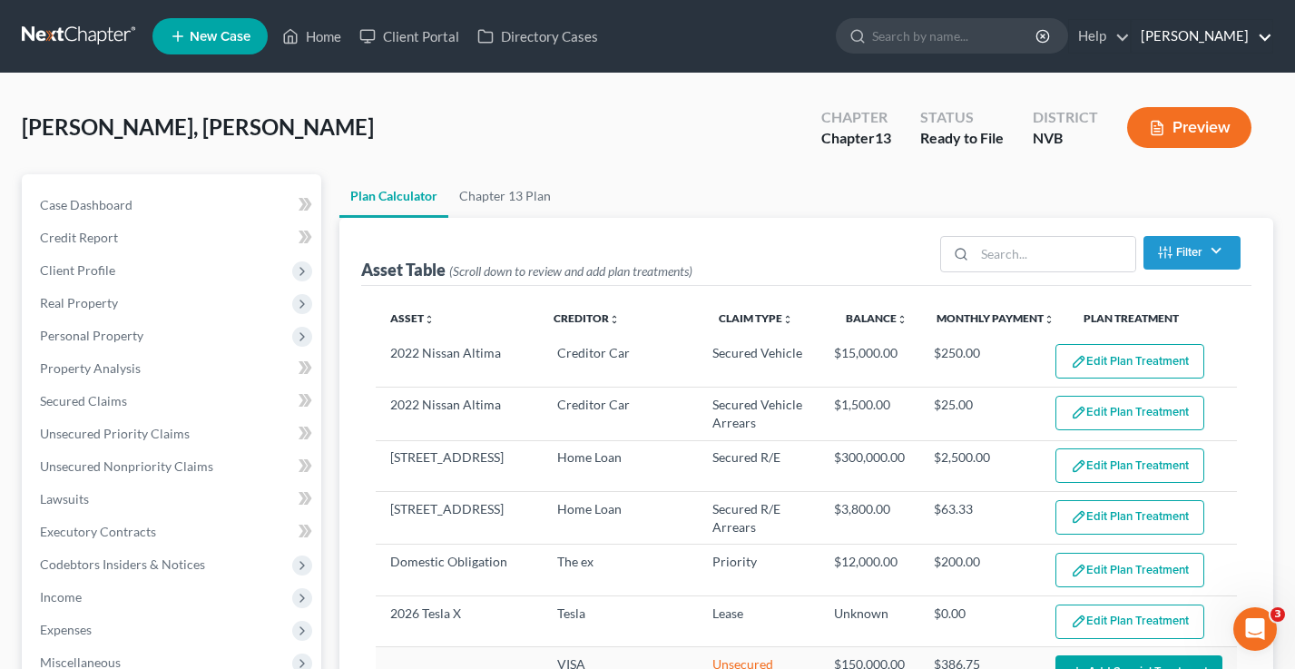
click at [1242, 33] on link "Dan Riggs" at bounding box center [1202, 36] width 141 height 33
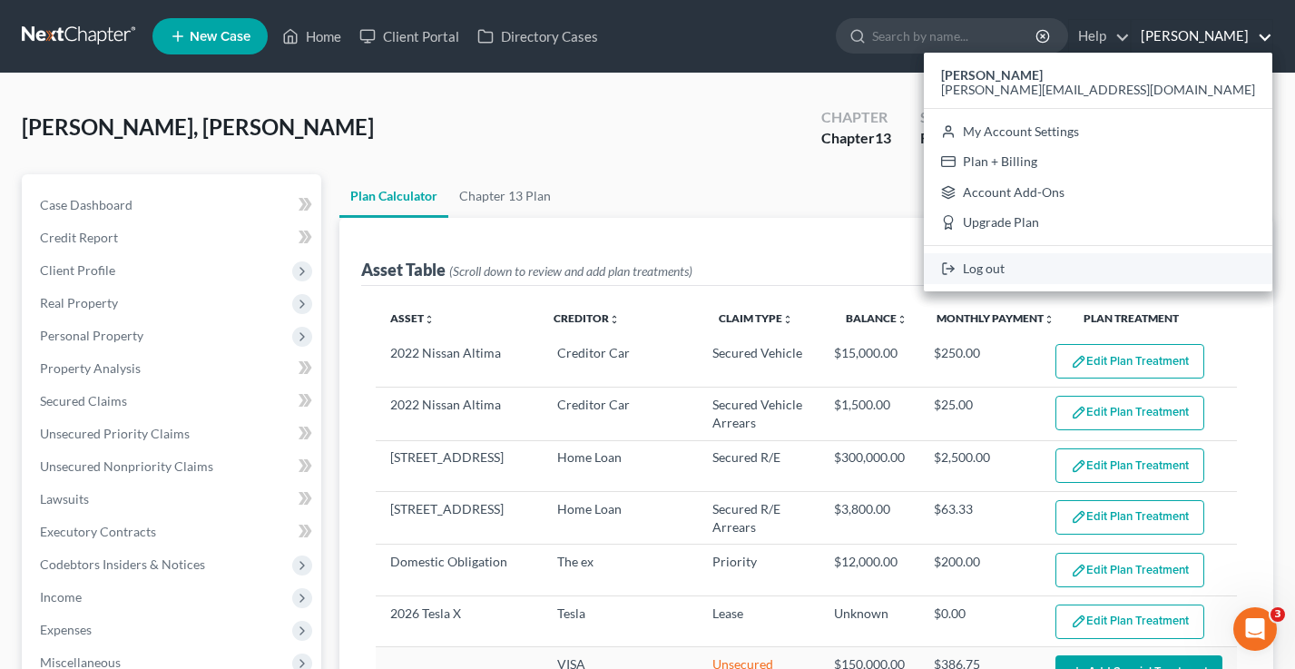
click at [1193, 271] on link "Log out" at bounding box center [1098, 268] width 348 height 31
